Goal: Navigation & Orientation: Find specific page/section

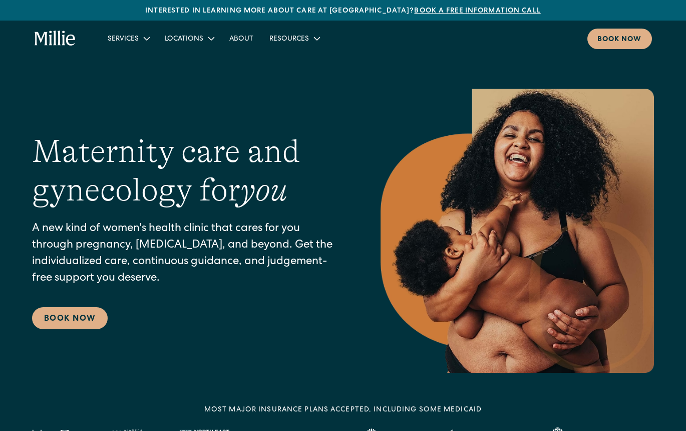
click at [195, 30] on nav "Services Maternity Gynecology Perimenopause & Menopause Classes & Other Support…" at bounding box center [376, 39] width 553 height 21
click at [195, 35] on div "Locations" at bounding box center [184, 39] width 39 height 11
click at [189, 76] on link "[GEOGRAPHIC_DATA]" at bounding box center [204, 79] width 86 height 17
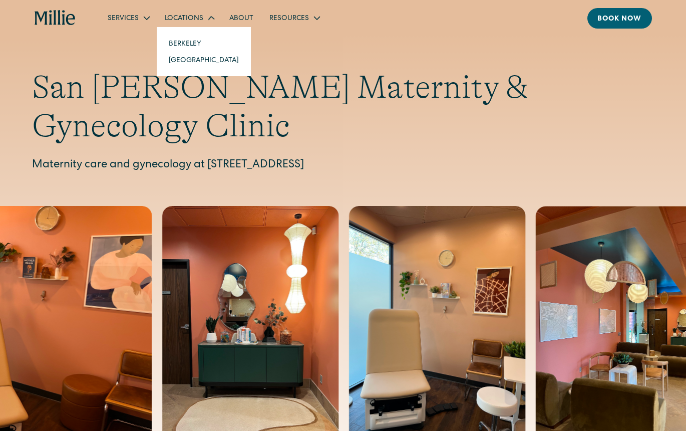
click at [172, 16] on div "Locations" at bounding box center [184, 19] width 39 height 11
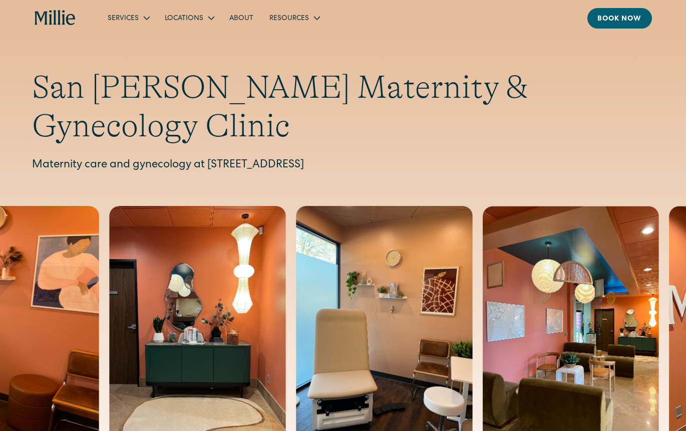
click at [71, 20] on icon "home" at bounding box center [55, 18] width 41 height 16
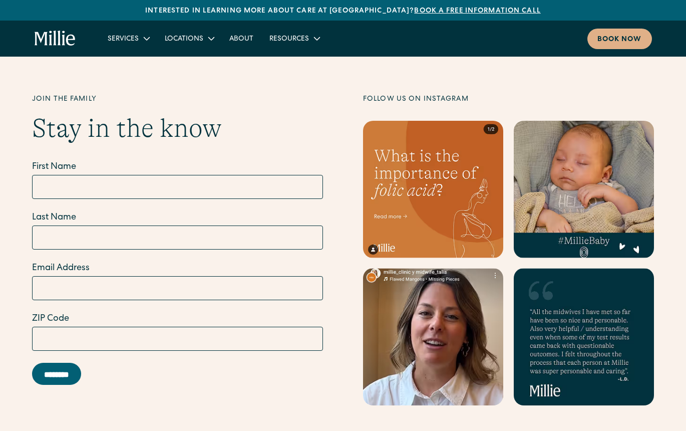
scroll to position [4426, 0]
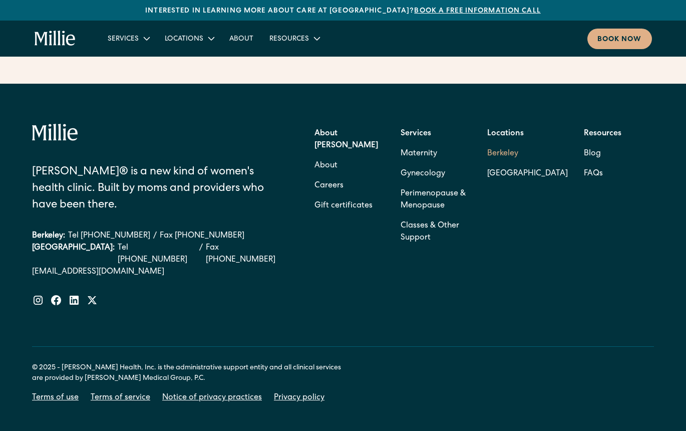
click at [515, 144] on link "Berkeley" at bounding box center [528, 154] width 81 height 20
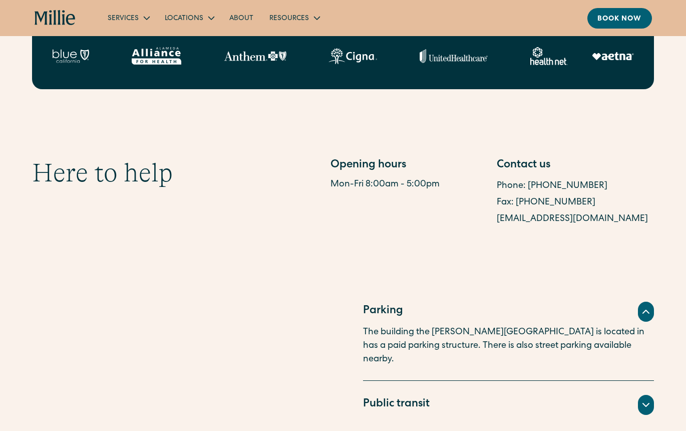
scroll to position [451, 0]
